Goal: Find specific page/section

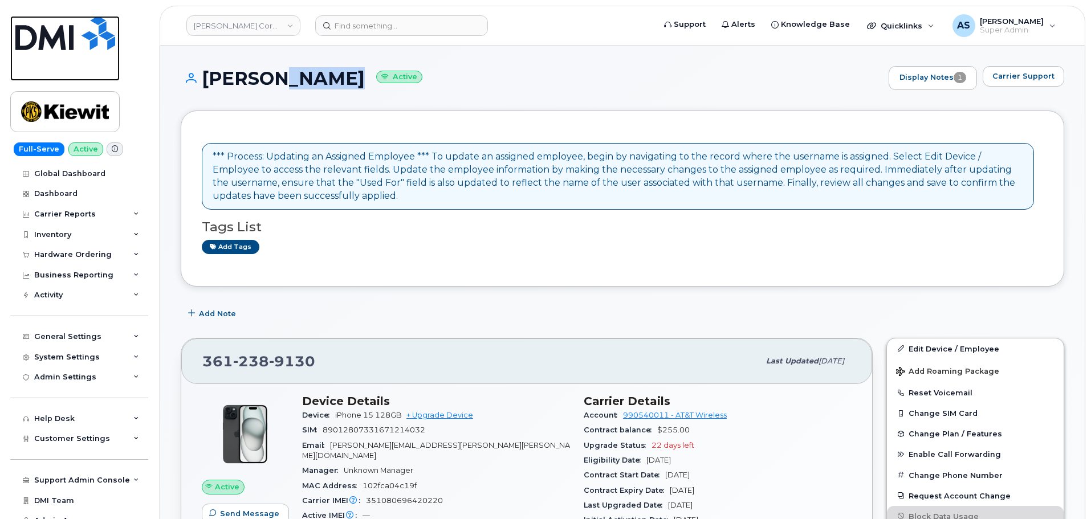
click at [44, 24] on img at bounding box center [65, 33] width 100 height 34
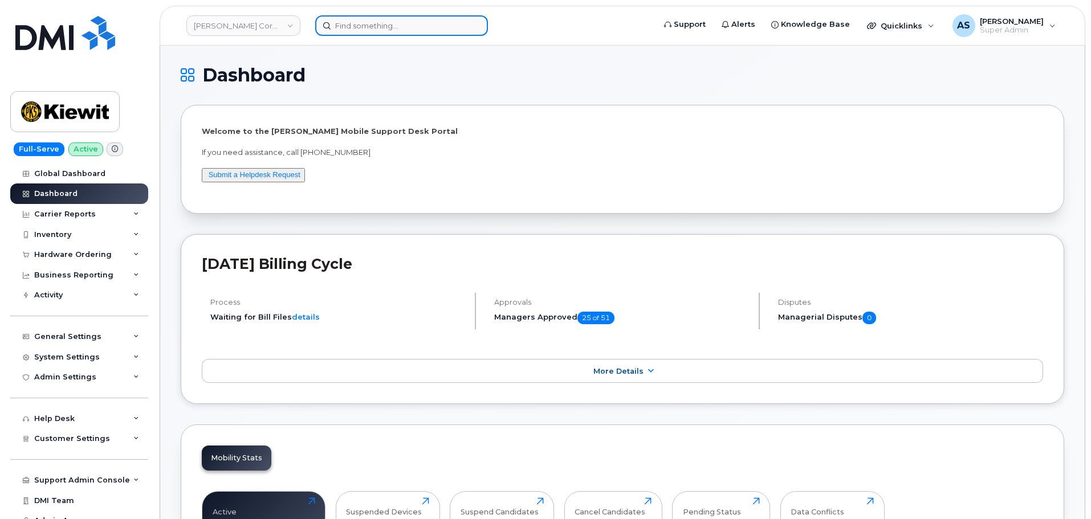
click at [368, 21] on input at bounding box center [401, 25] width 173 height 21
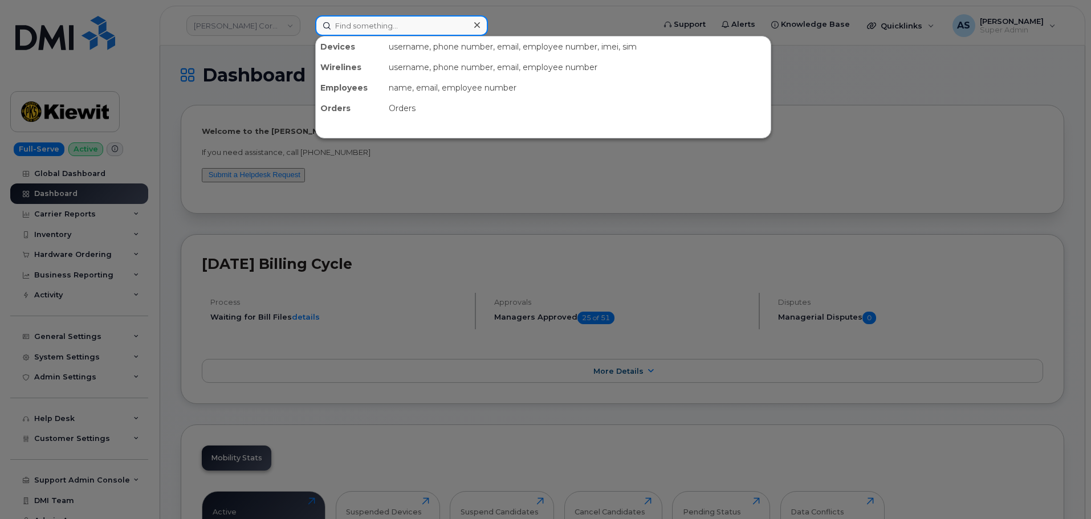
paste input "7242054806"
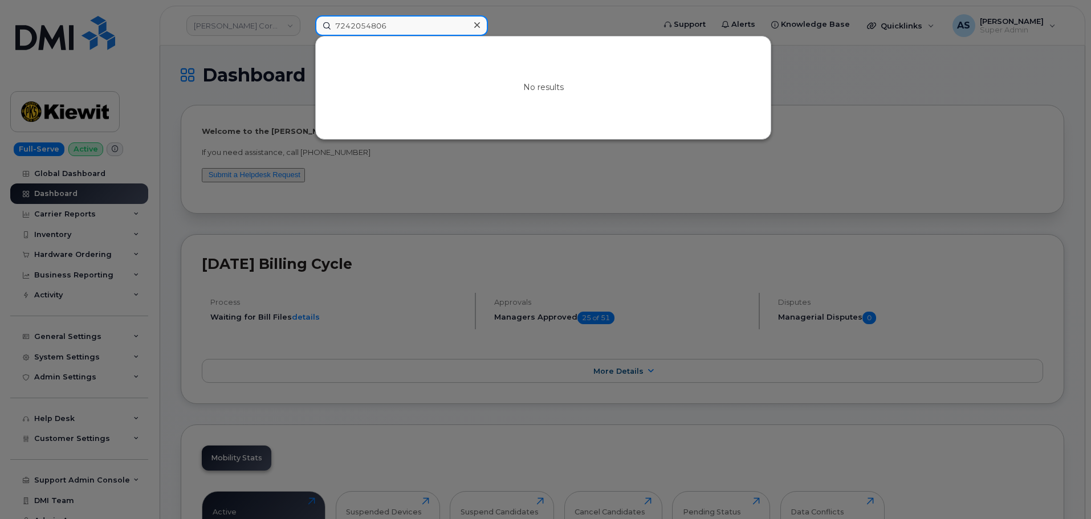
type input "7242054806"
drag, startPoint x: 569, startPoint y: 10, endPoint x: 540, endPoint y: 22, distance: 31.2
click at [567, 10] on div at bounding box center [545, 259] width 1091 height 519
